Goal: Transaction & Acquisition: Book appointment/travel/reservation

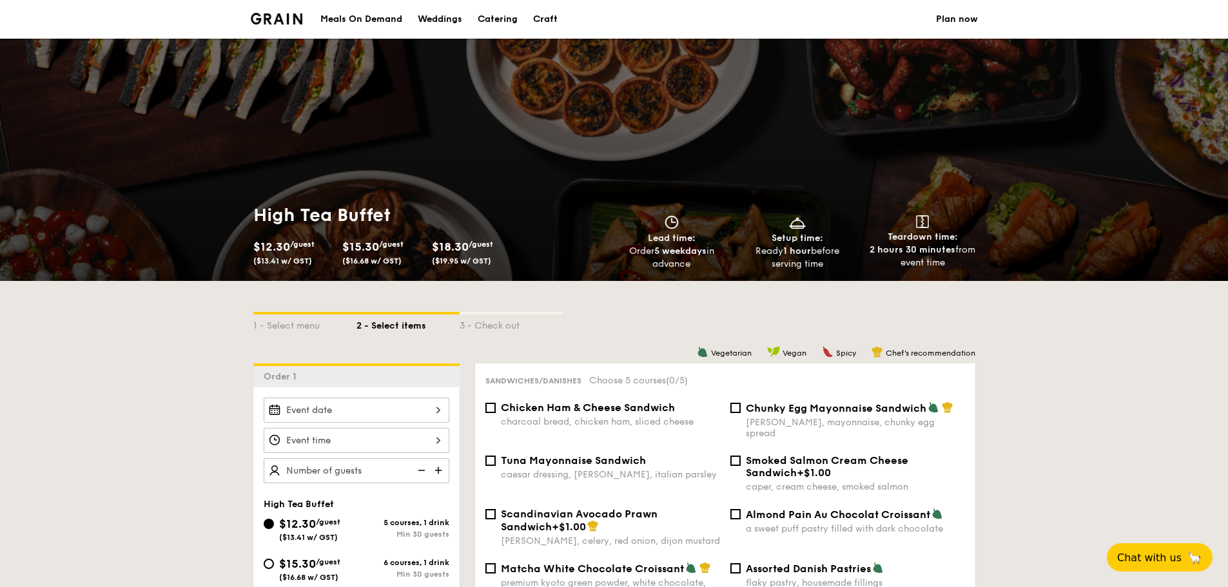
click at [380, 21] on div "Meals On Demand" at bounding box center [361, 19] width 82 height 39
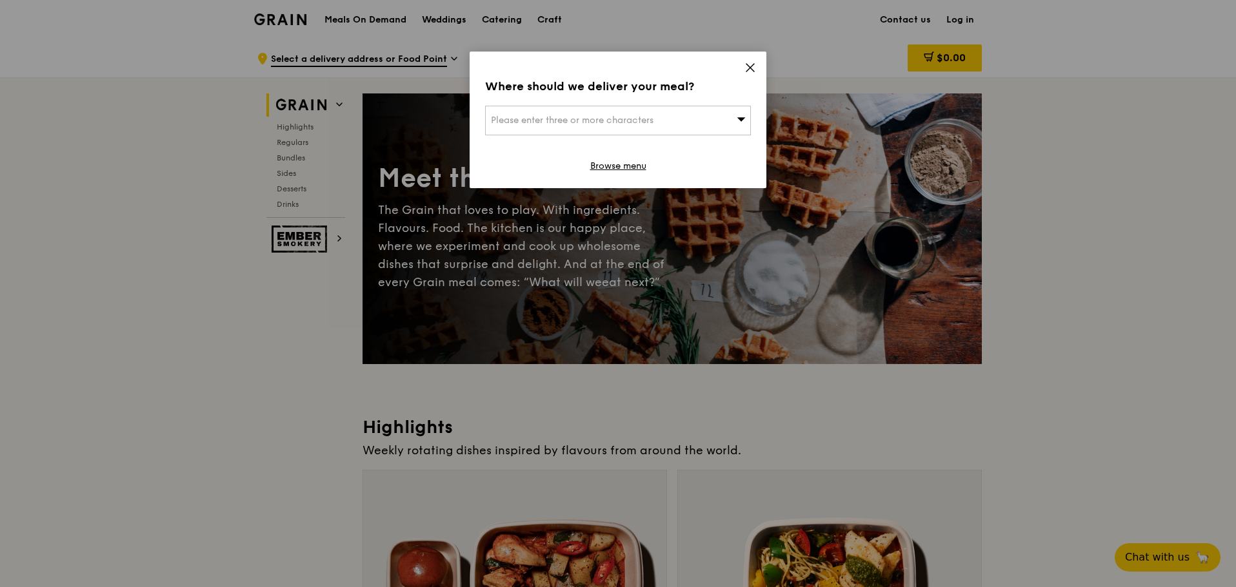
click at [755, 63] on icon at bounding box center [750, 68] width 12 height 12
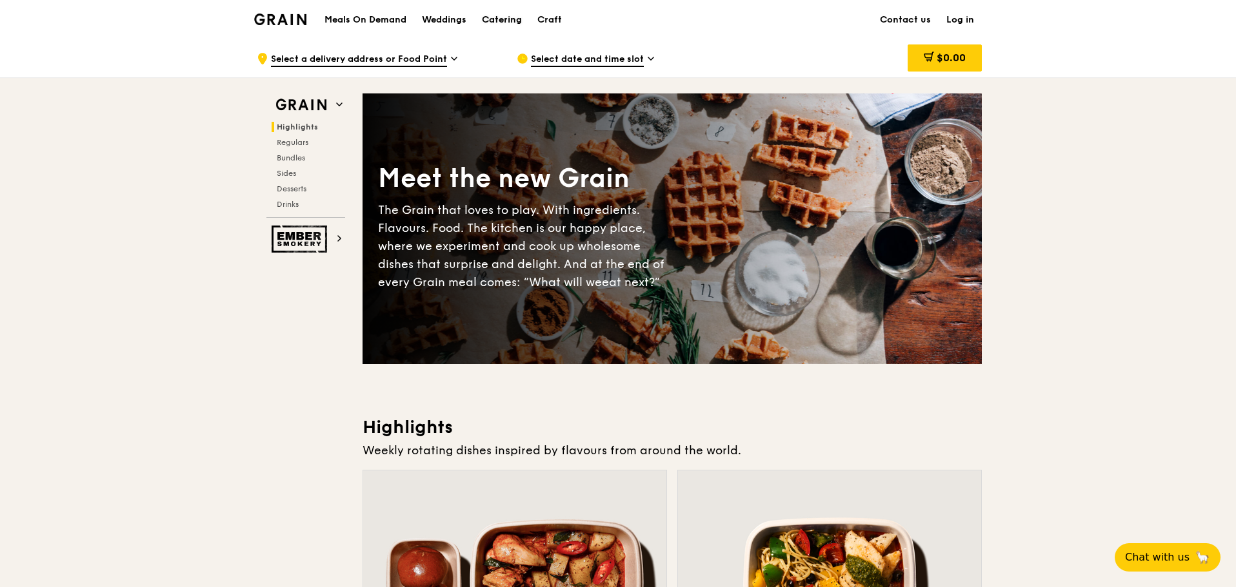
click at [498, 18] on div "Catering" at bounding box center [502, 20] width 40 height 39
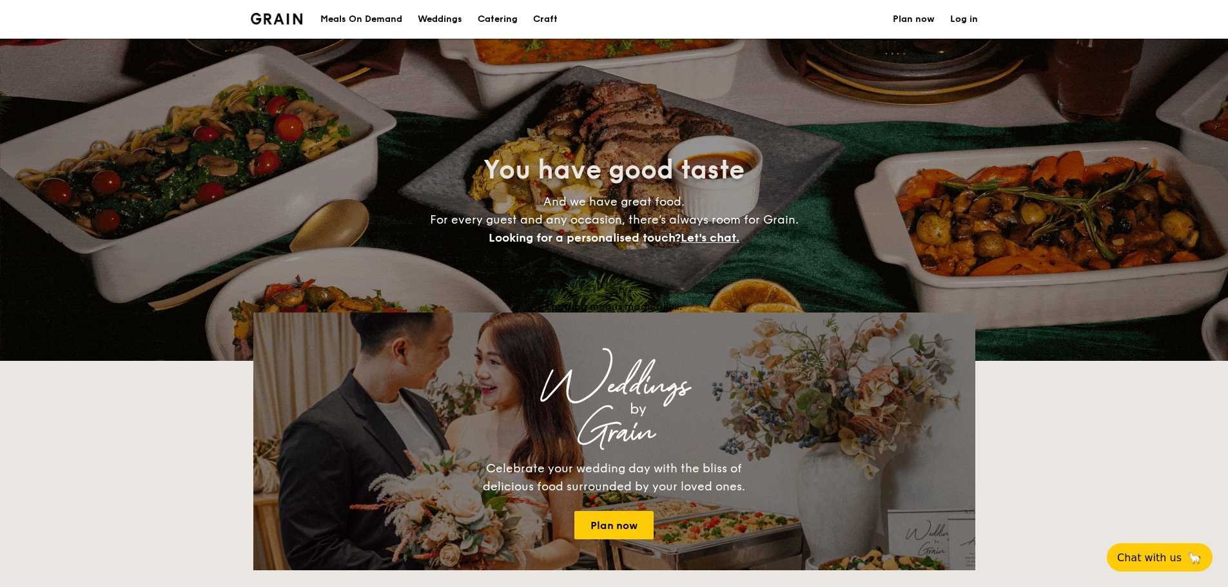
select select
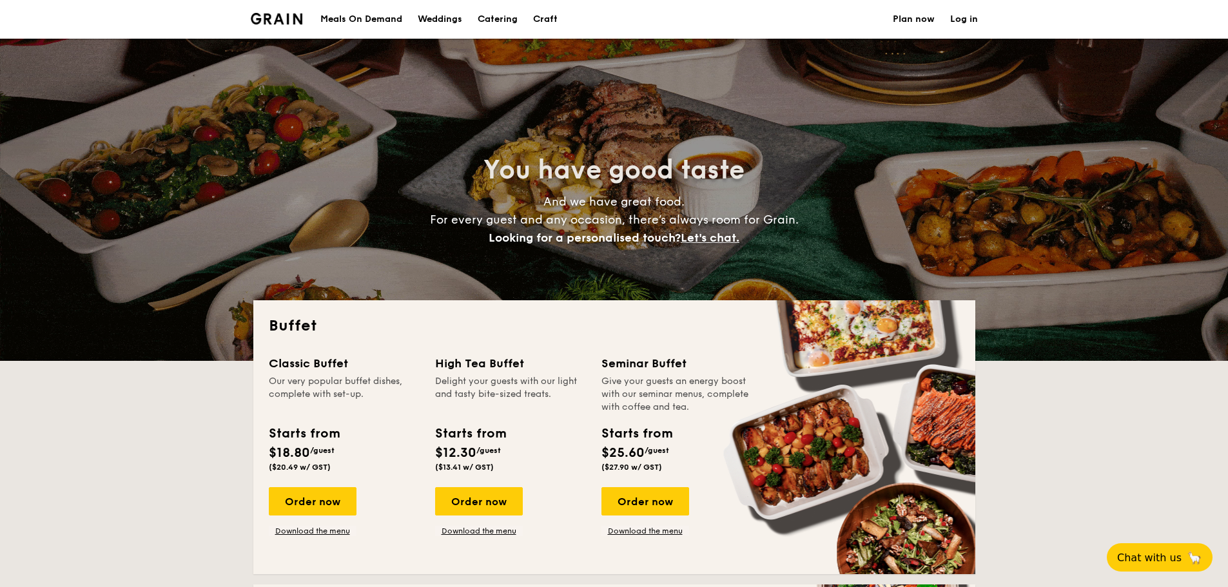
click at [351, 21] on div "Meals On Demand" at bounding box center [361, 19] width 82 height 39
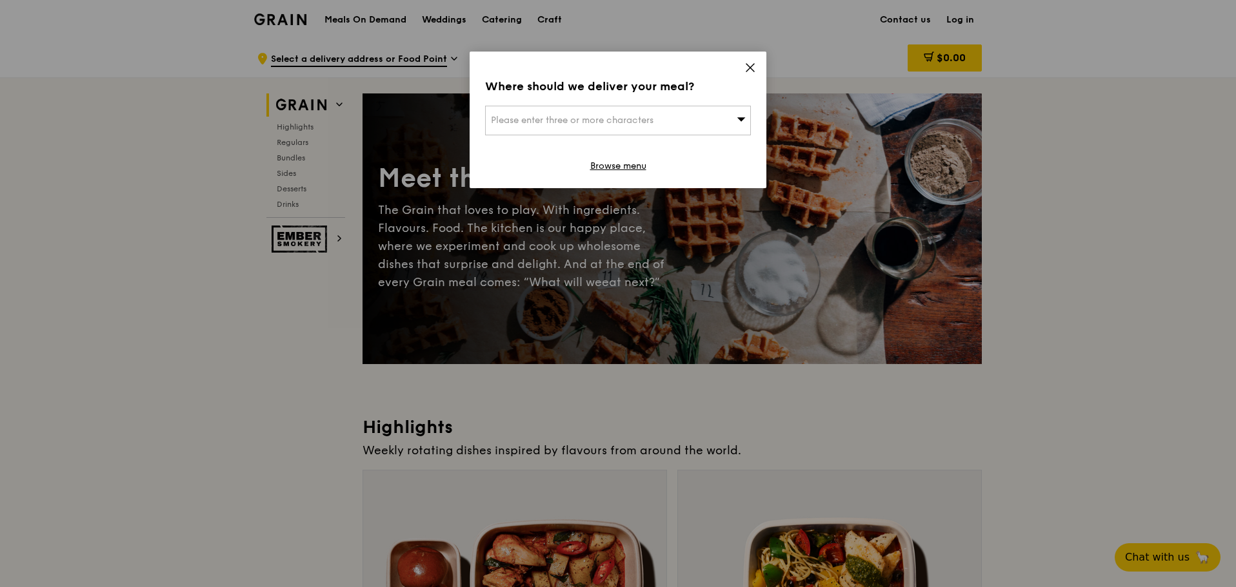
click at [743, 67] on div "Where should we deliver your meal? Please enter three or more characters Browse…" at bounding box center [617, 120] width 297 height 137
click at [750, 67] on icon at bounding box center [750, 68] width 8 height 8
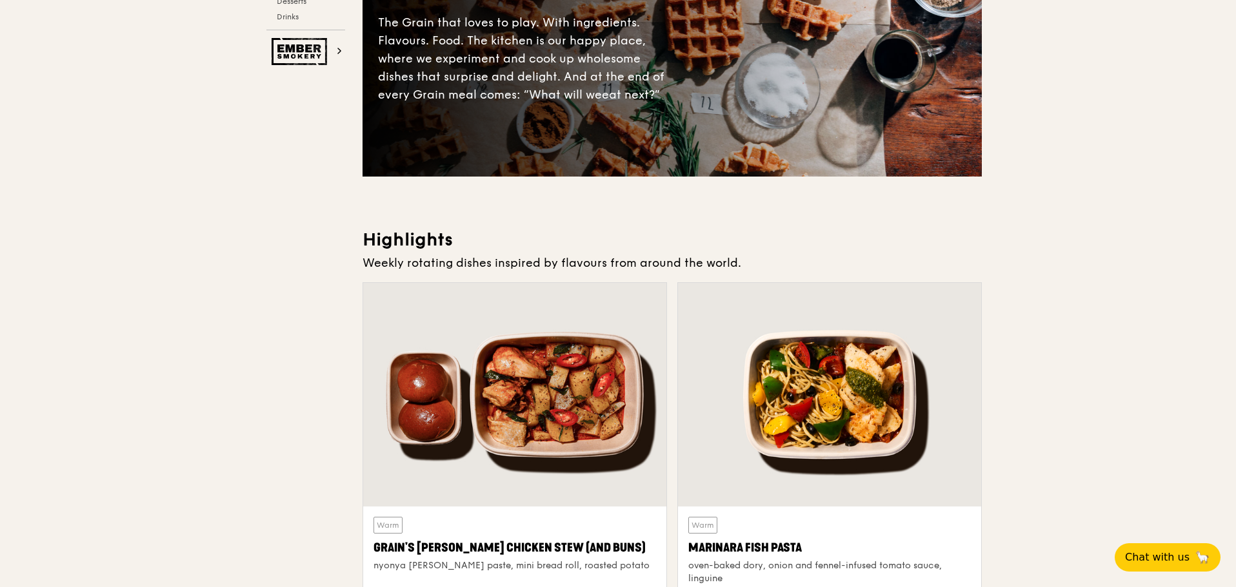
scroll to position [322, 0]
